Goal: Transaction & Acquisition: Purchase product/service

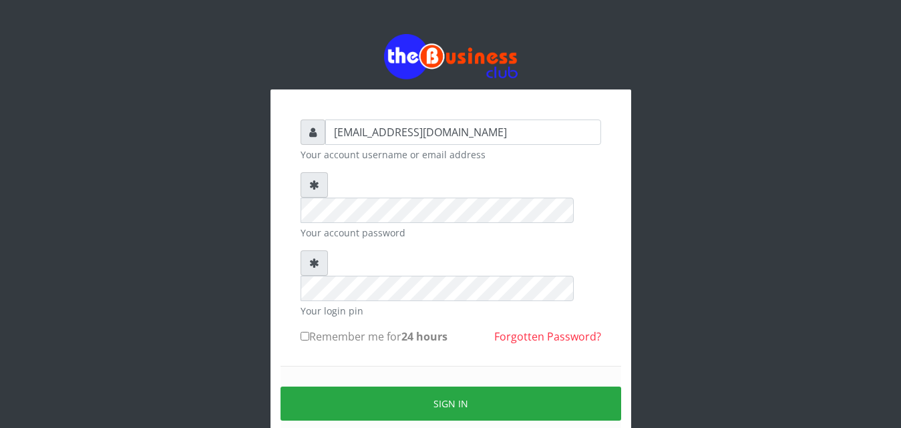
type input "vicnic626@gmail.com"
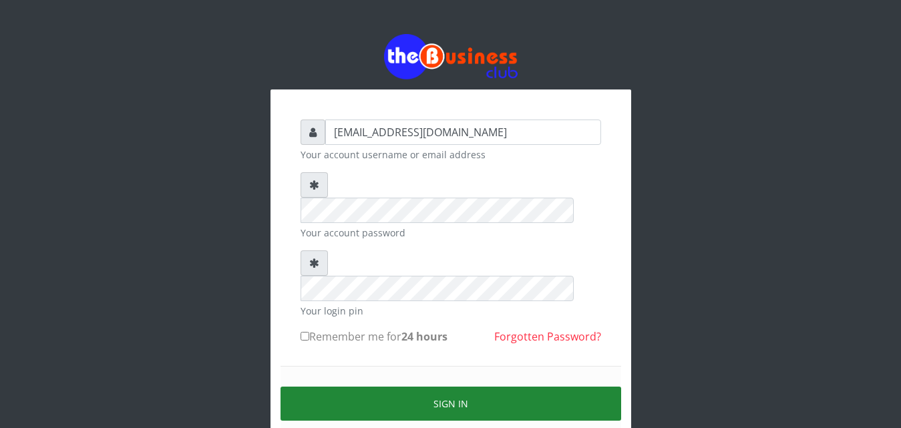
click at [467, 387] on button "Sign in" at bounding box center [451, 404] width 341 height 34
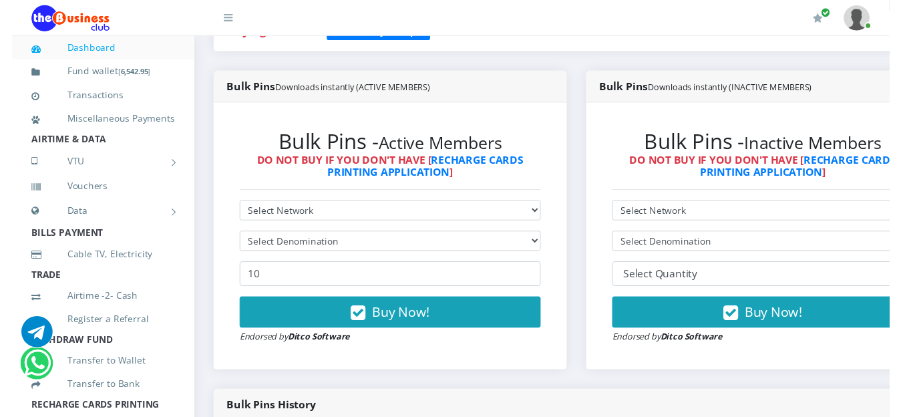
scroll to position [308, 0]
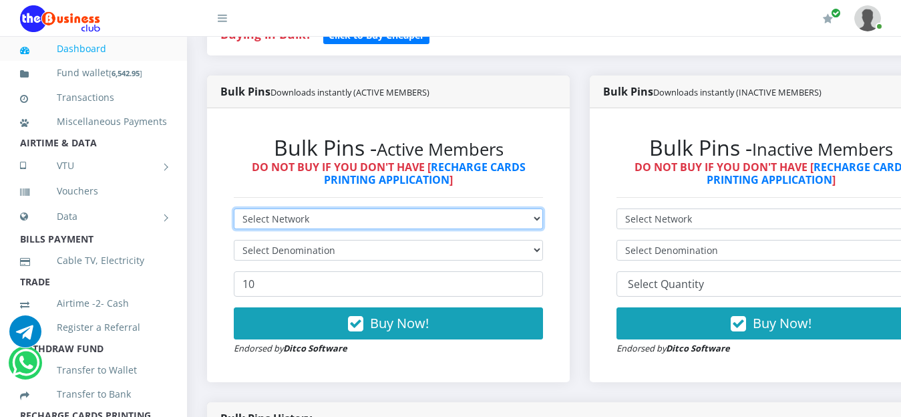
click at [541, 223] on select "Select Network MTN Globacom 9Mobile Airtel" at bounding box center [388, 218] width 309 height 21
select select "MTN"
click at [234, 210] on select "Select Network MTN Globacom 9Mobile Airtel" at bounding box center [388, 218] width 309 height 21
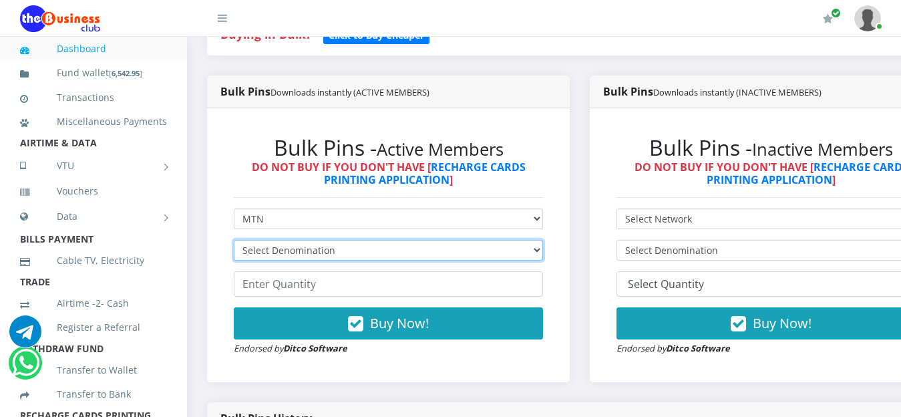
click at [388, 249] on select "Select Denomination MTN NGN100 - ₦96.99 MTN NGN200 - ₦193.98 MTN NGN400 - ₦387.…" at bounding box center [388, 250] width 309 height 21
select select "96.99-100"
click at [234, 242] on select "Select Denomination MTN NGN100 - ₦96.99 MTN NGN200 - ₦193.98 MTN NGN400 - ₦387.…" at bounding box center [388, 250] width 309 height 21
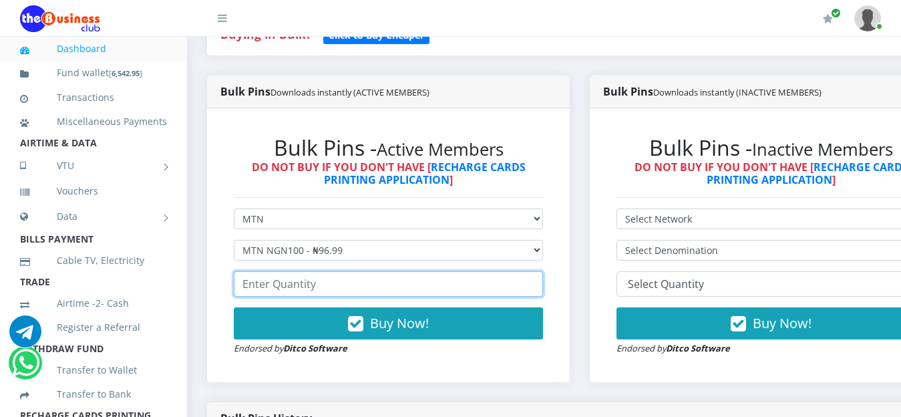
click at [349, 287] on input "number" at bounding box center [388, 283] width 309 height 25
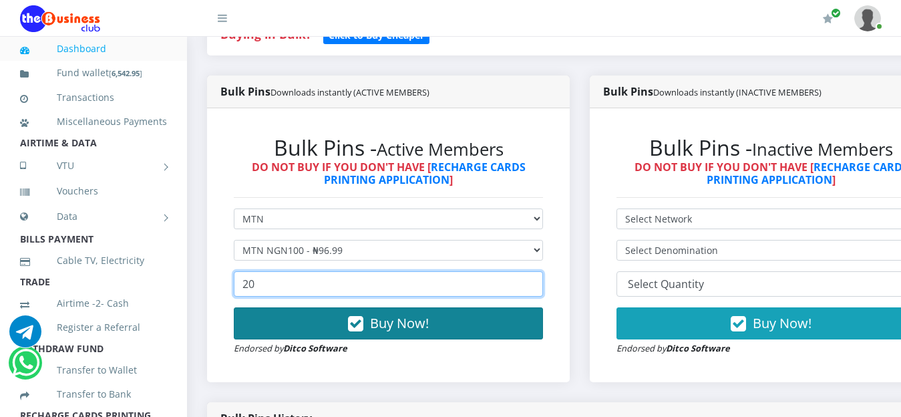
type input "20"
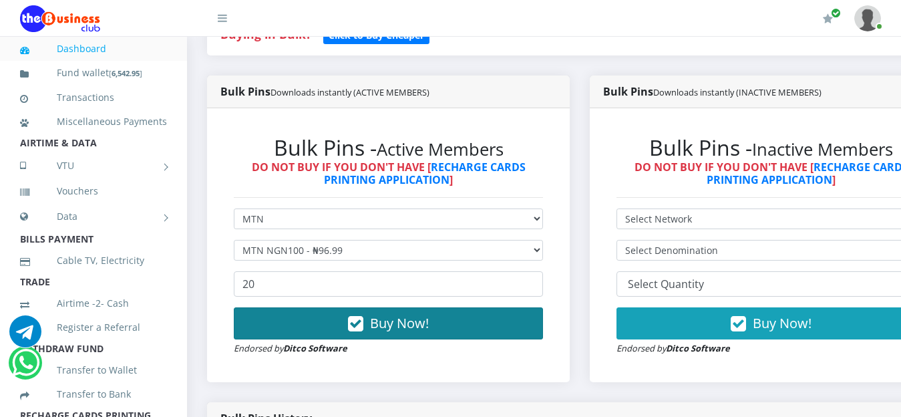
click at [437, 330] on button "Buy Now!" at bounding box center [388, 323] width 309 height 32
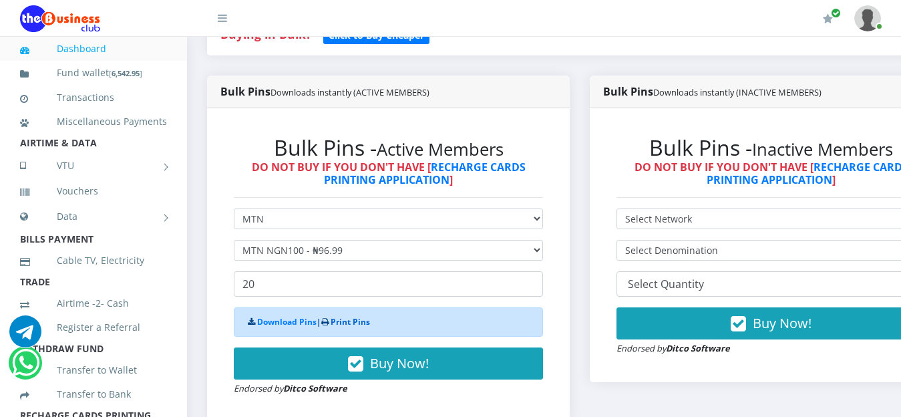
click at [363, 321] on link "Print Pins" at bounding box center [350, 321] width 39 height 11
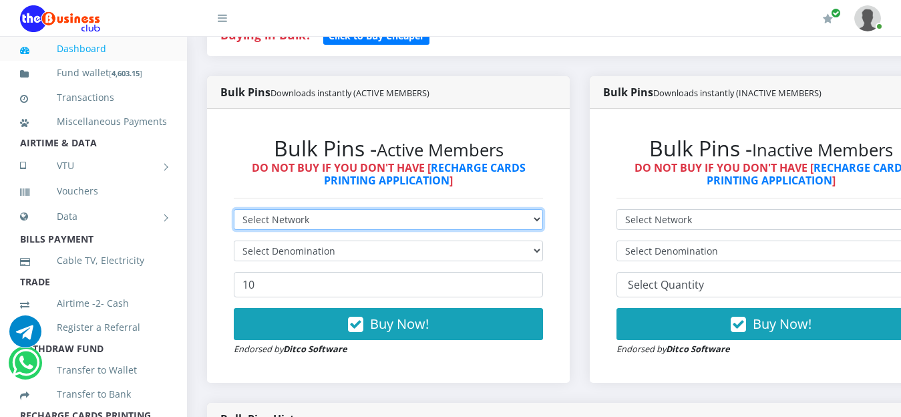
click at [543, 217] on select "Select Network MTN Globacom 9Mobile Airtel" at bounding box center [388, 219] width 309 height 21
select select "Airtel"
click at [234, 211] on select "Select Network MTN Globacom 9Mobile Airtel" at bounding box center [388, 219] width 309 height 21
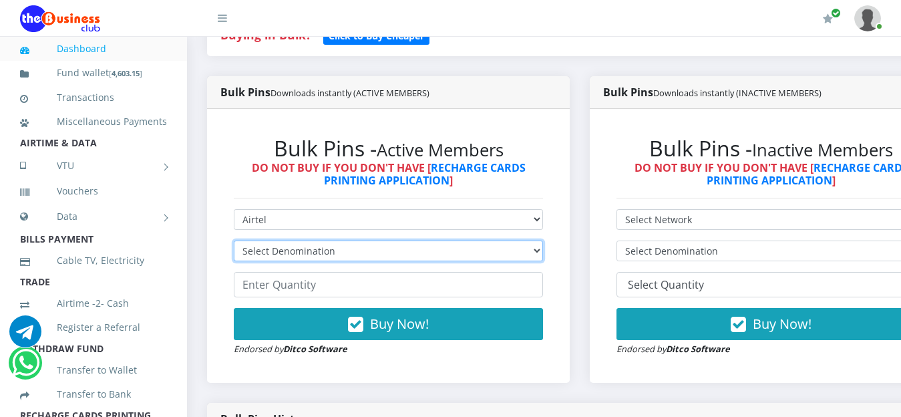
click at [543, 251] on select "Select Denomination Airtel NGN100 - ₦96.38 Airtel NGN200 - ₦192.76 Airtel NGN50…" at bounding box center [388, 251] width 309 height 21
select select "192.76-200"
click at [234, 243] on select "Select Denomination Airtel NGN100 - ₦96.38 Airtel NGN200 - ₦192.76 Airtel NGN50…" at bounding box center [388, 251] width 309 height 21
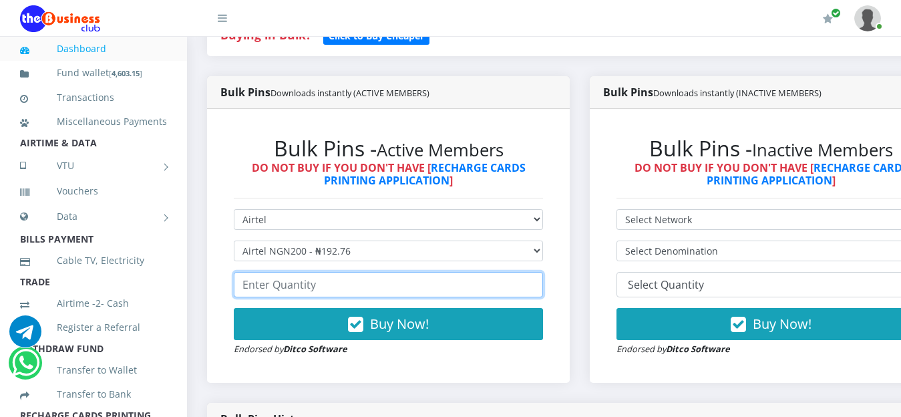
click at [355, 285] on input "number" at bounding box center [388, 284] width 309 height 25
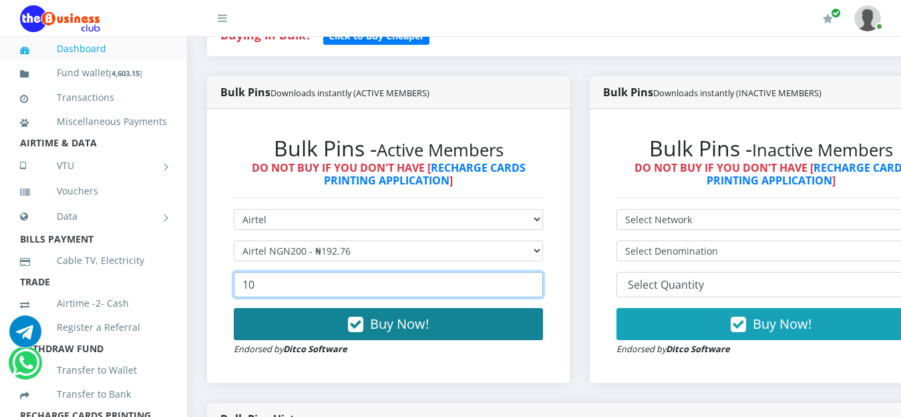
type input "10"
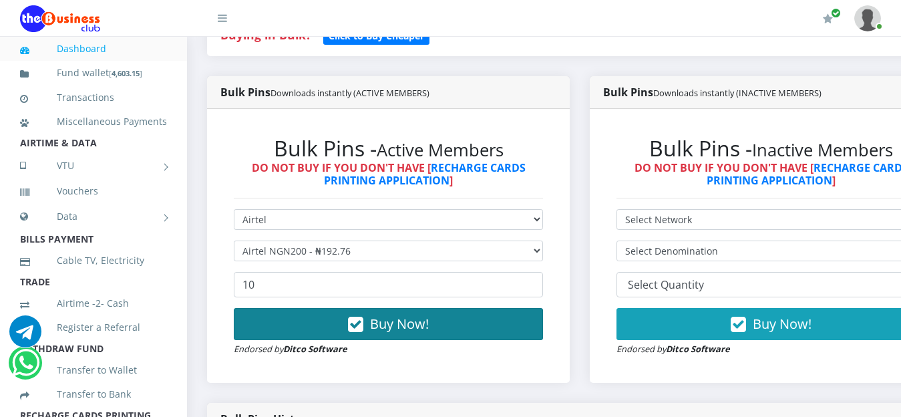
click at [399, 329] on span "Buy Now!" at bounding box center [399, 324] width 59 height 18
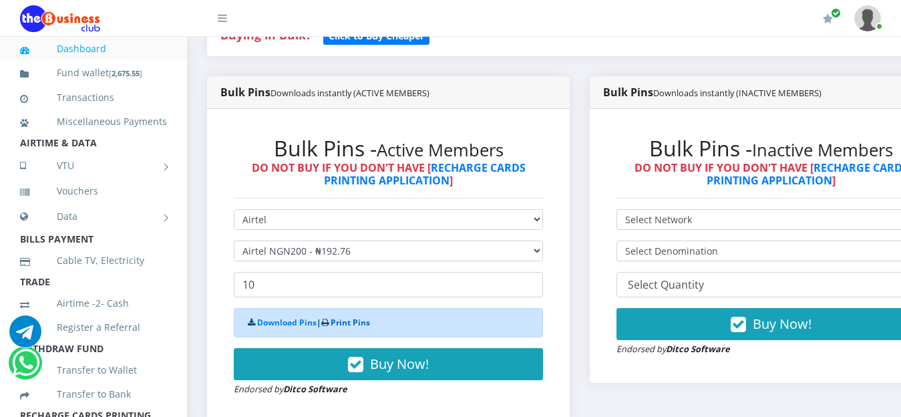
click at [356, 319] on link "Print Pins" at bounding box center [350, 322] width 39 height 11
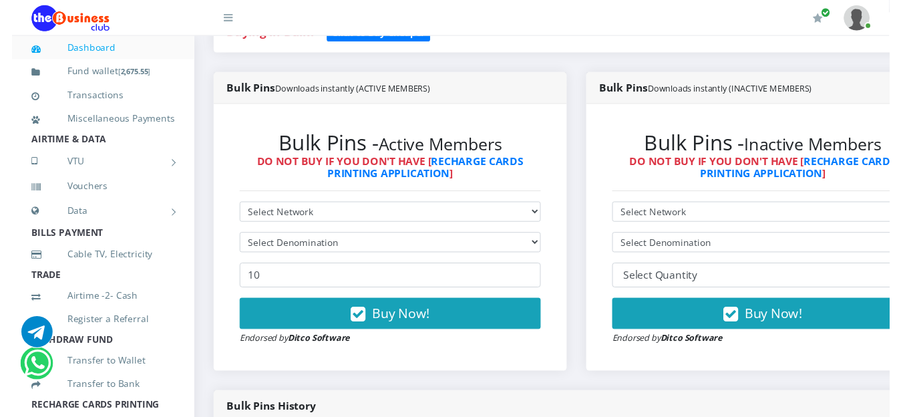
scroll to position [307, 0]
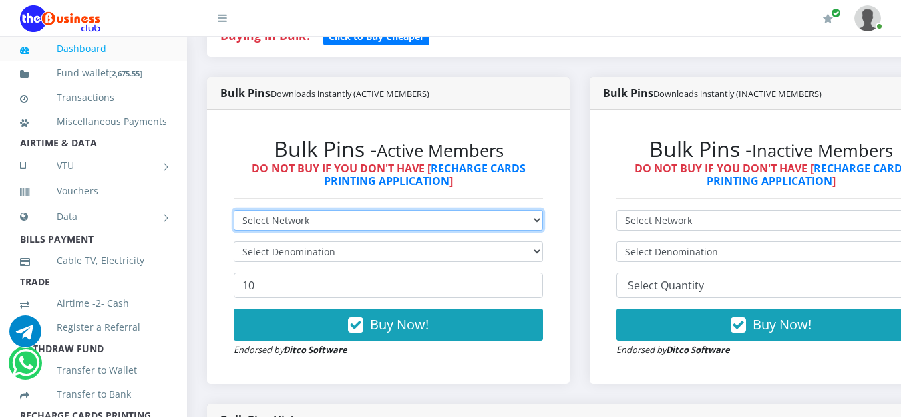
click at [538, 221] on select "Select Network MTN Globacom 9Mobile Airtel" at bounding box center [388, 220] width 309 height 21
select select "MTN"
click at [234, 212] on select "Select Network MTN Globacom 9Mobile Airtel" at bounding box center [388, 220] width 309 height 21
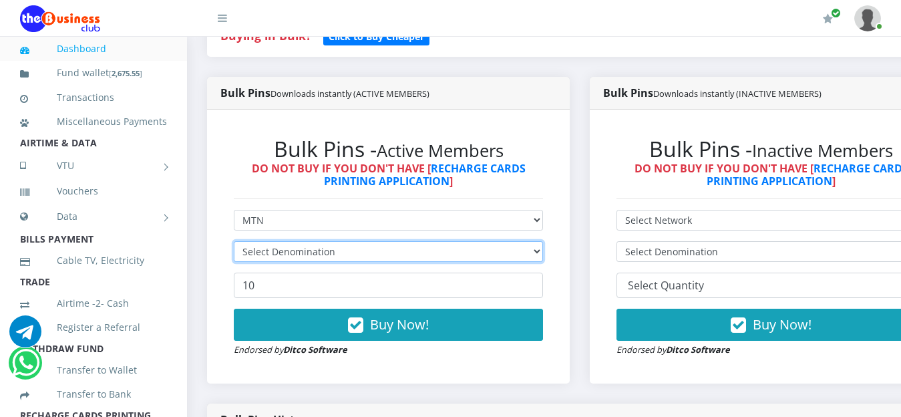
click at [543, 252] on select "Select Denomination" at bounding box center [388, 251] width 309 height 21
select select "193.98-200"
click at [234, 243] on select "Select Denomination MTN NGN100 - ₦96.99 MTN NGN200 - ₦193.98 MTN NGN400 - ₦387.…" at bounding box center [388, 251] width 309 height 21
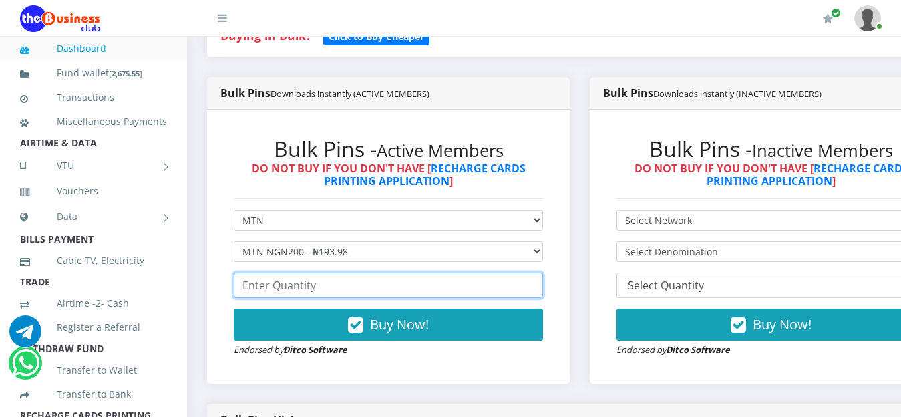
click at [365, 289] on input "number" at bounding box center [388, 285] width 309 height 25
type input "10"
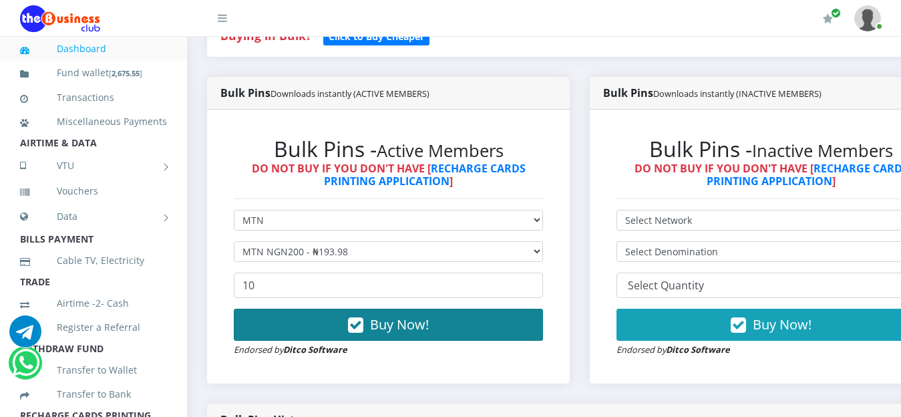
click at [410, 329] on span "Buy Now!" at bounding box center [399, 324] width 59 height 18
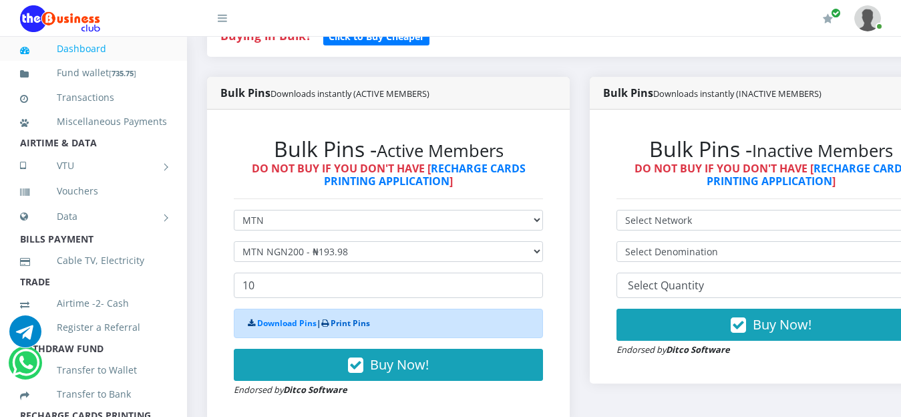
click at [370, 325] on link "Print Pins" at bounding box center [350, 322] width 39 height 11
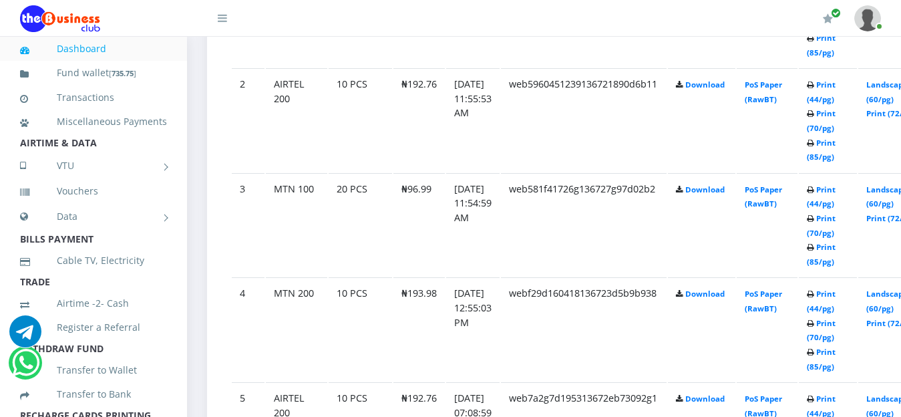
scroll to position [869, 0]
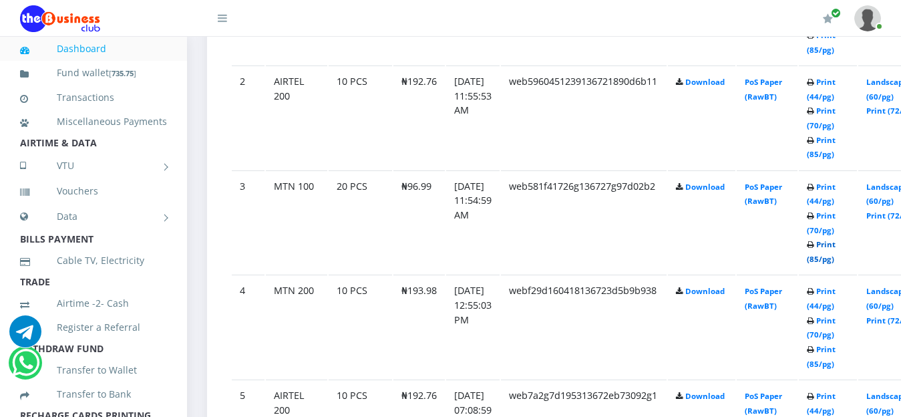
click at [836, 243] on link "Print (85/pg)" at bounding box center [821, 251] width 29 height 25
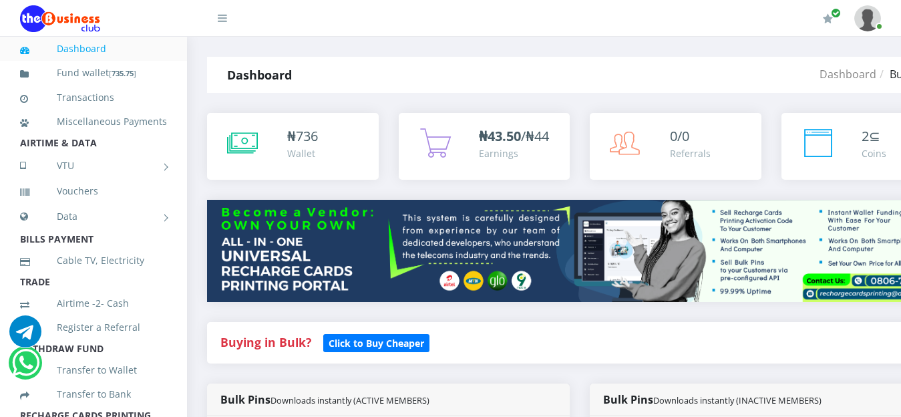
click at [95, 52] on link "Dashboard" at bounding box center [93, 48] width 147 height 31
